Goal: Information Seeking & Learning: Check status

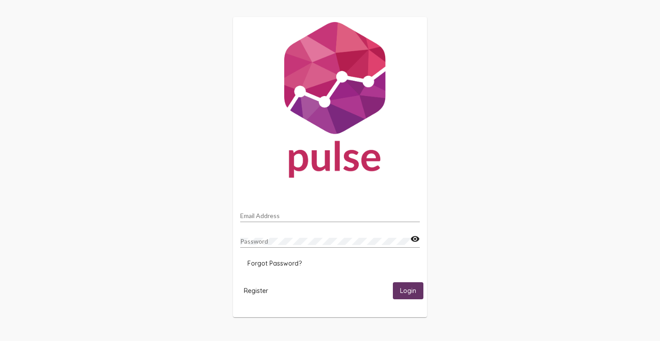
click at [312, 215] on input "Email Address" at bounding box center [330, 215] width 180 height 7
type input "[EMAIL_ADDRESS][DOMAIN_NAME]"
click at [393, 282] on button "Login" at bounding box center [408, 290] width 31 height 17
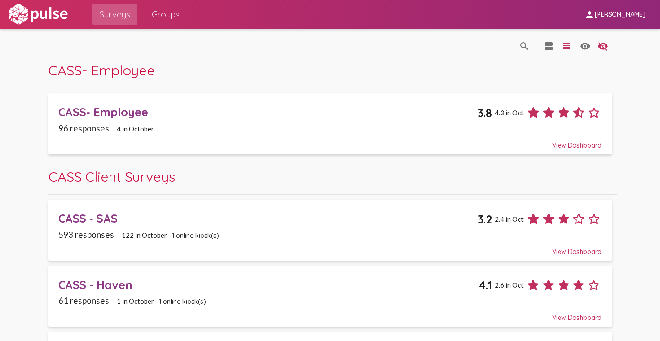
click at [117, 111] on div "CASS- Employee" at bounding box center [267, 112] width 419 height 14
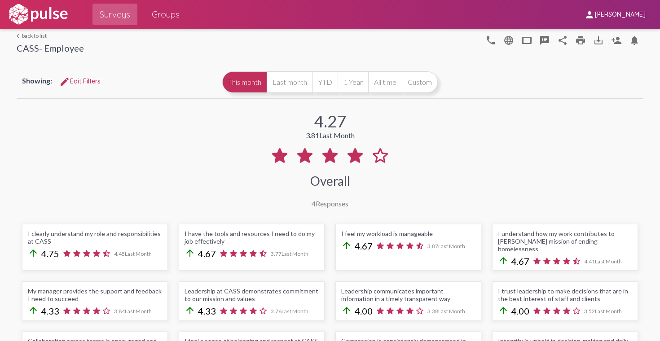
click at [33, 32] on link "arrow_back_ios back to list" at bounding box center [50, 35] width 67 height 7
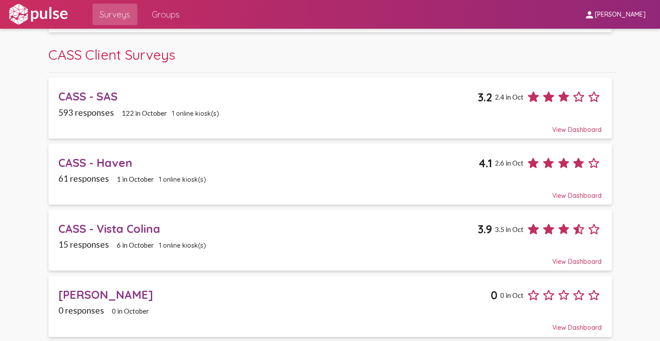
scroll to position [121, 0]
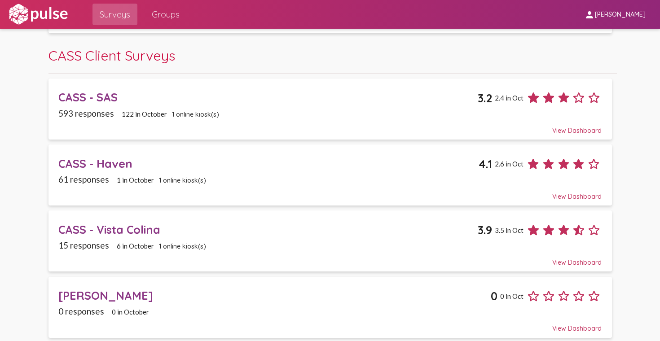
click at [136, 228] on div "CASS - Vista Colina" at bounding box center [267, 230] width 419 height 14
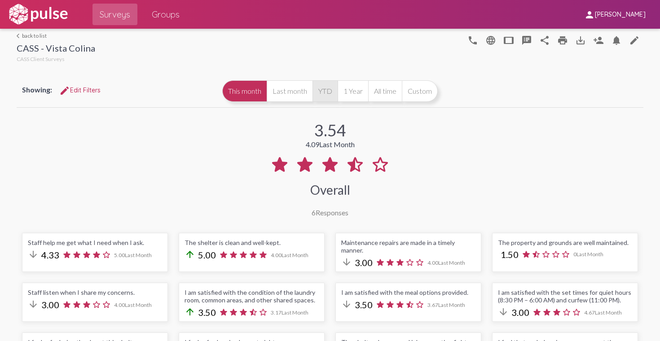
click at [322, 92] on button "YTD" at bounding box center [324, 91] width 25 height 22
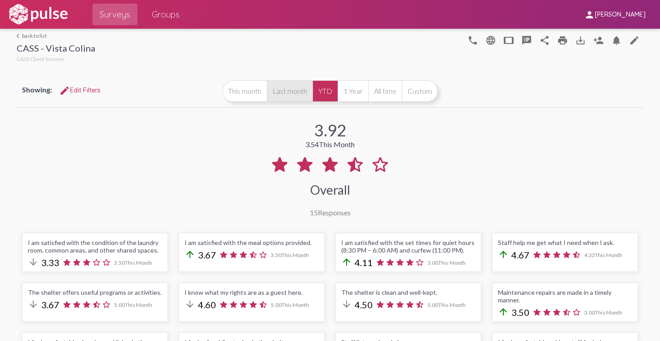
click at [292, 90] on button "Last month" at bounding box center [290, 91] width 46 height 22
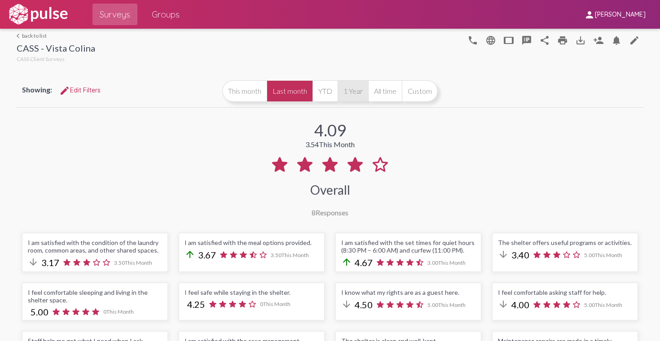
click at [351, 94] on button "1 Year" at bounding box center [353, 91] width 31 height 22
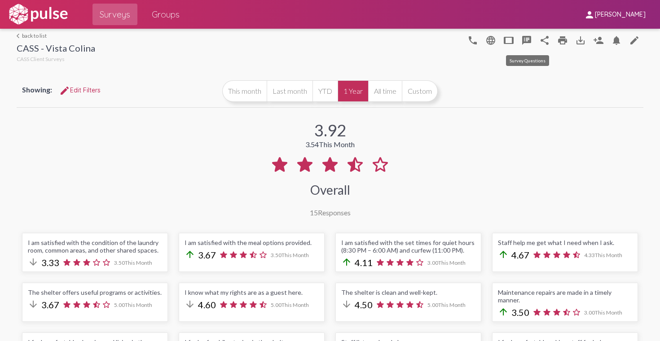
click at [526, 40] on mat-icon "speaker_notes" at bounding box center [526, 40] width 11 height 11
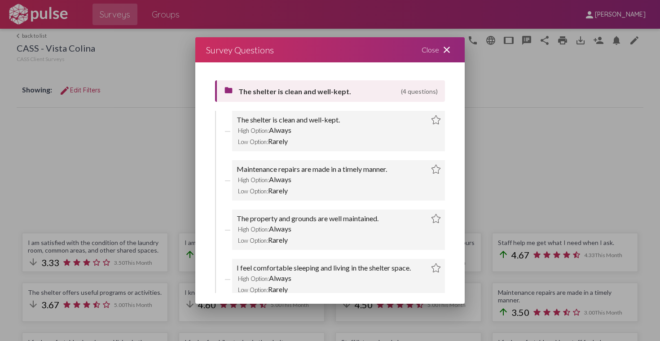
click at [450, 48] on mat-icon "close" at bounding box center [446, 49] width 11 height 11
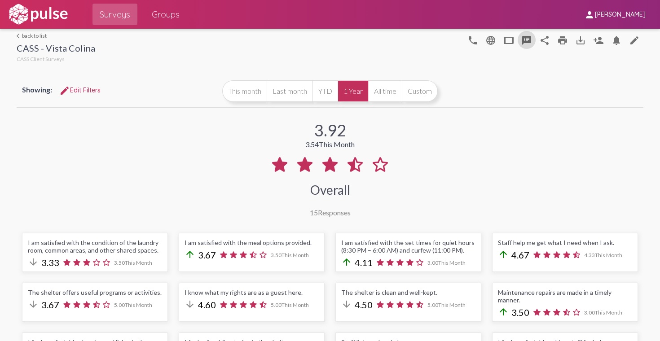
click at [34, 37] on link "arrow_back_ios back to list" at bounding box center [56, 35] width 79 height 7
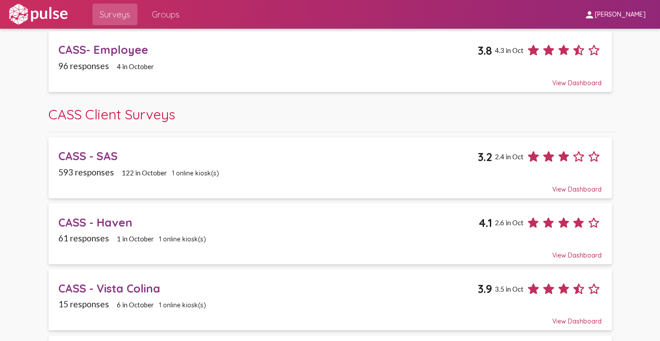
scroll to position [63, 0]
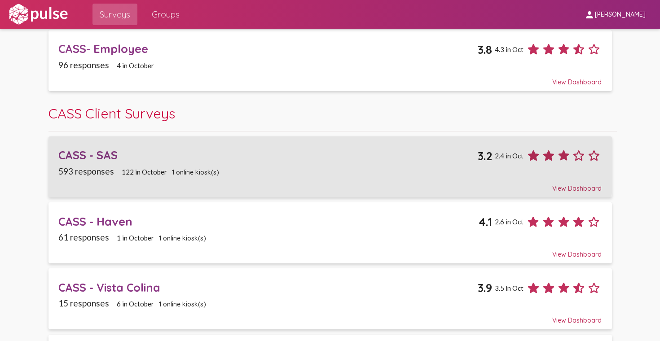
click at [70, 154] on div "CASS - SAS" at bounding box center [267, 155] width 419 height 14
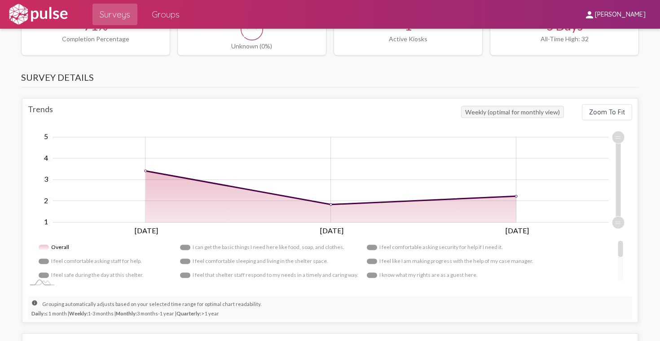
scroll to position [790, 0]
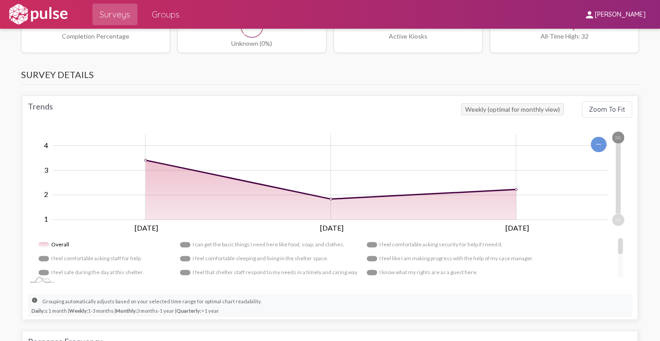
click at [612, 109] on div "Trends Weekly (optimal for monthly view) Zoom To Fit Zoom Out 1.0 2 1.5 0.00 1 …" at bounding box center [330, 208] width 616 height 224
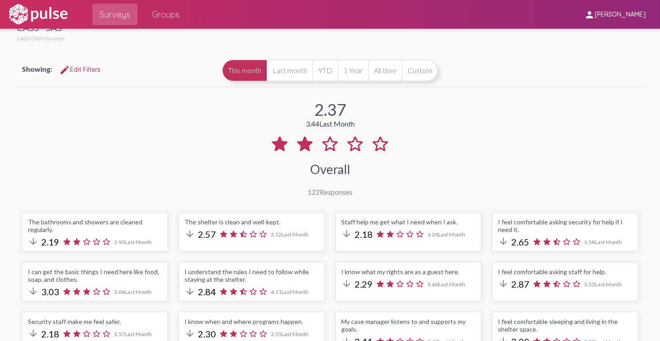
scroll to position [0, 0]
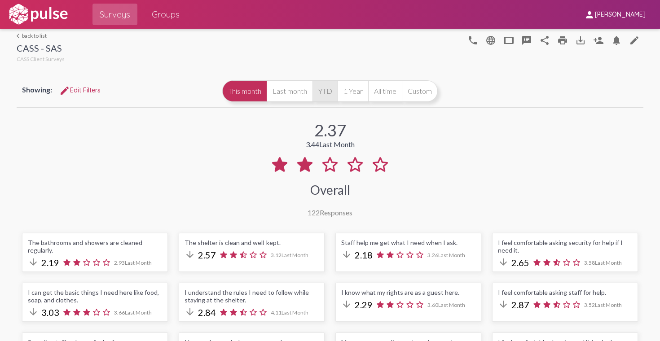
click at [326, 94] on button "YTD" at bounding box center [324, 91] width 25 height 22
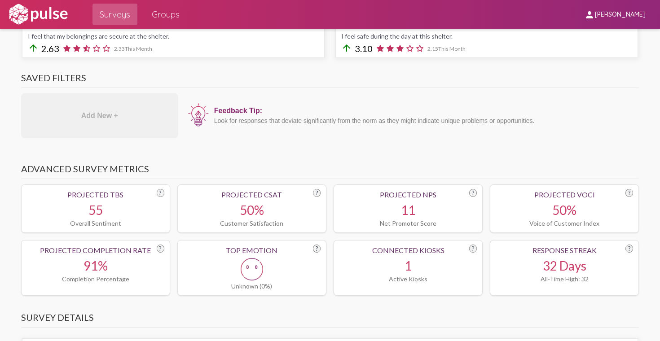
scroll to position [623, 0]
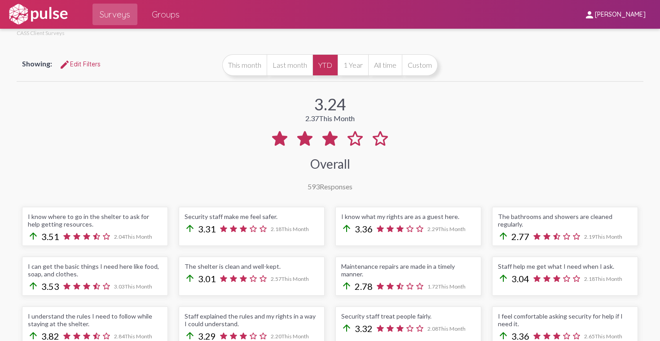
scroll to position [15, 0]
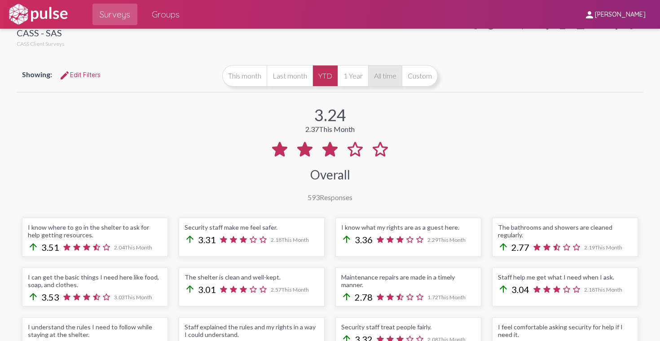
click at [392, 82] on button "All time" at bounding box center [385, 76] width 34 height 22
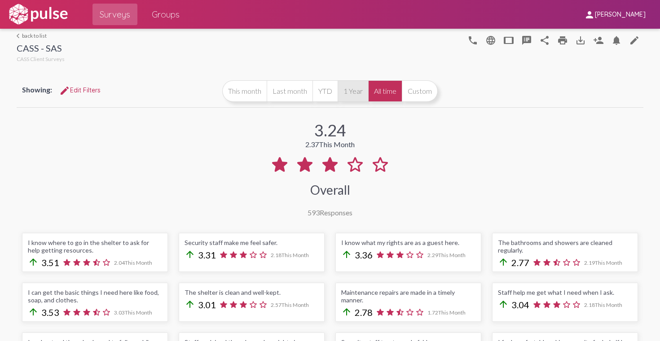
click at [359, 88] on button "1 Year" at bounding box center [353, 91] width 31 height 22
click at [41, 37] on link "arrow_back_ios back to list" at bounding box center [41, 35] width 48 height 7
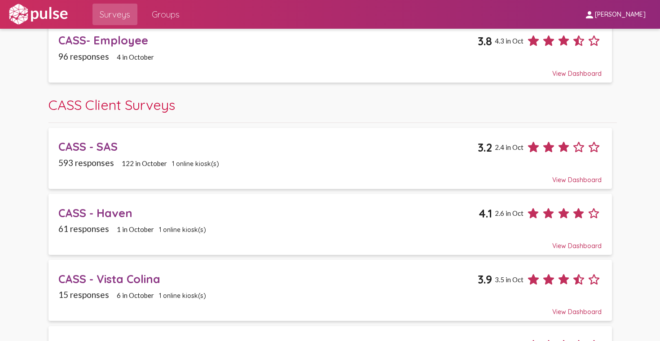
scroll to position [49, 0]
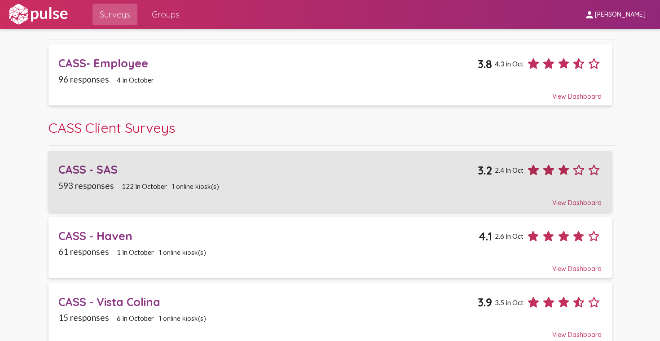
click at [87, 170] on div "CASS - SAS" at bounding box center [267, 169] width 419 height 14
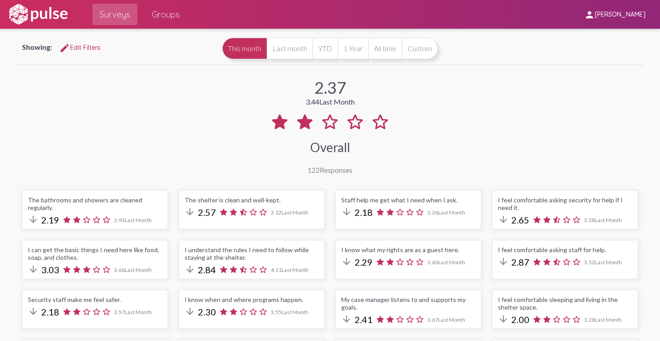
scroll to position [42, 0]
click at [326, 52] on button "YTD" at bounding box center [324, 49] width 25 height 22
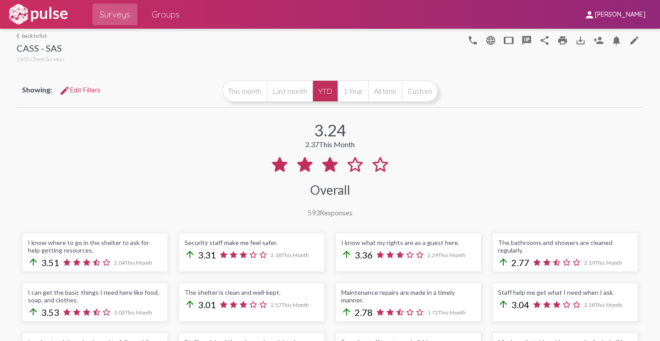
click at [31, 39] on div "arrow_back_ios back to list CASS - SAS CASS Client Surveys" at bounding box center [41, 48] width 48 height 32
click at [33, 34] on link "arrow_back_ios back to list" at bounding box center [41, 35] width 48 height 7
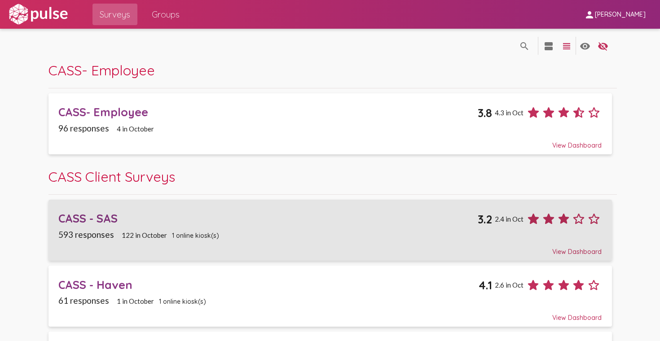
click at [115, 215] on div "CASS - SAS" at bounding box center [267, 218] width 419 height 14
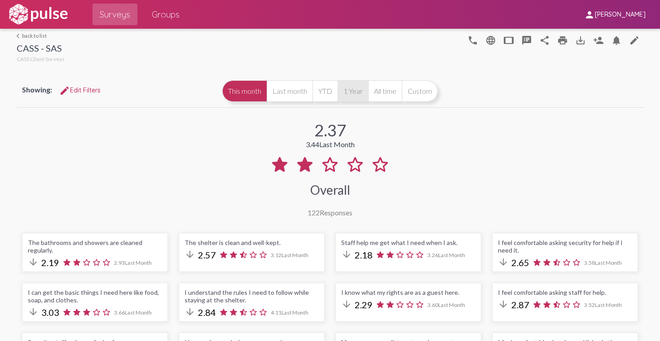
click at [352, 92] on button "1 Year" at bounding box center [353, 91] width 31 height 22
